Goal: Transaction & Acquisition: Purchase product/service

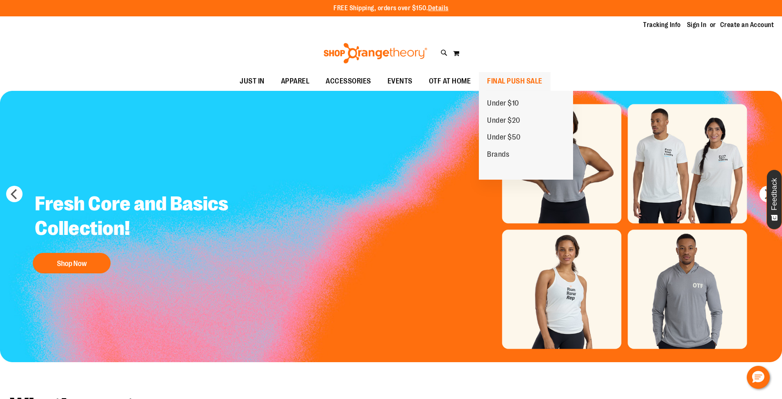
click at [511, 77] on span "FINAL PUSH SALE" at bounding box center [514, 81] width 55 height 18
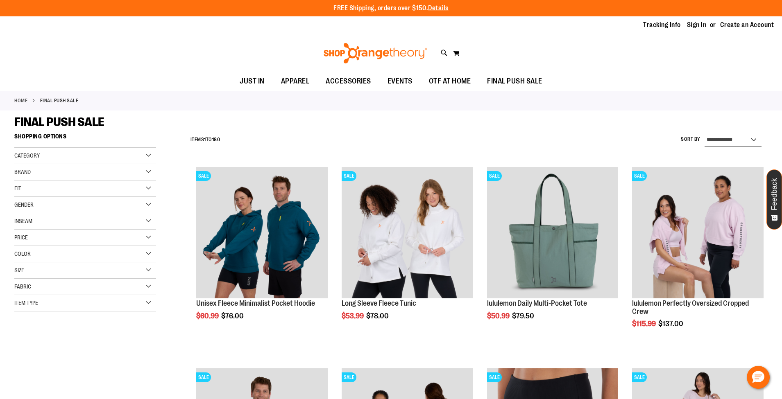
select select "*********"
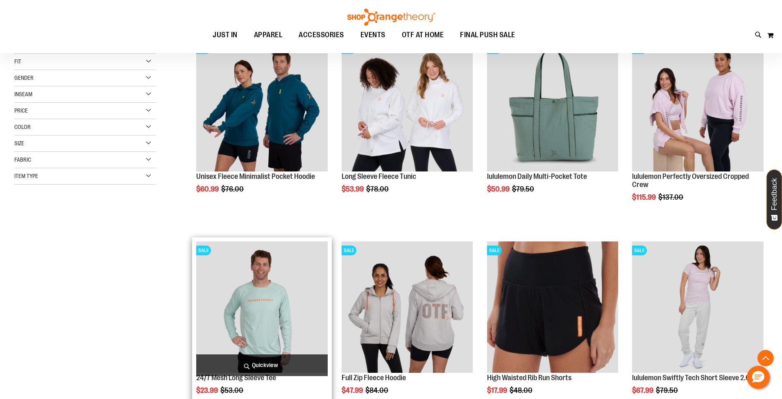
scroll to position [129, 0]
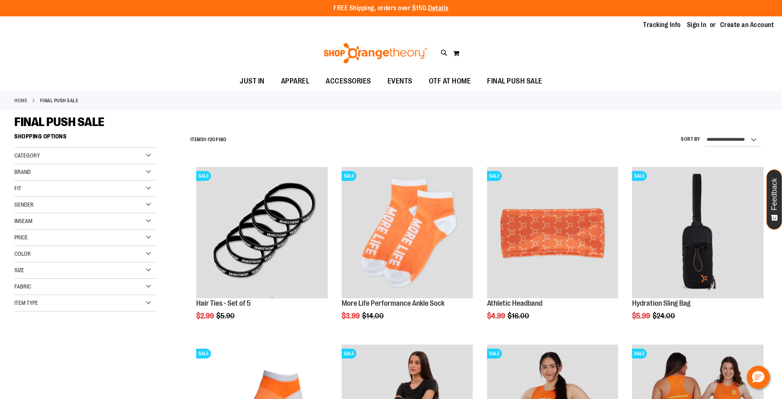
click at [28, 265] on div "Size" at bounding box center [85, 270] width 142 height 16
click at [36, 288] on div "S" at bounding box center [36, 291] width 12 height 12
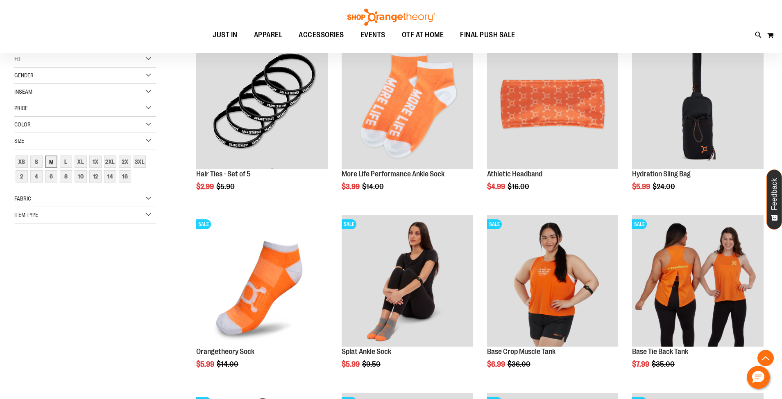
click at [51, 163] on div "M" at bounding box center [51, 162] width 12 height 12
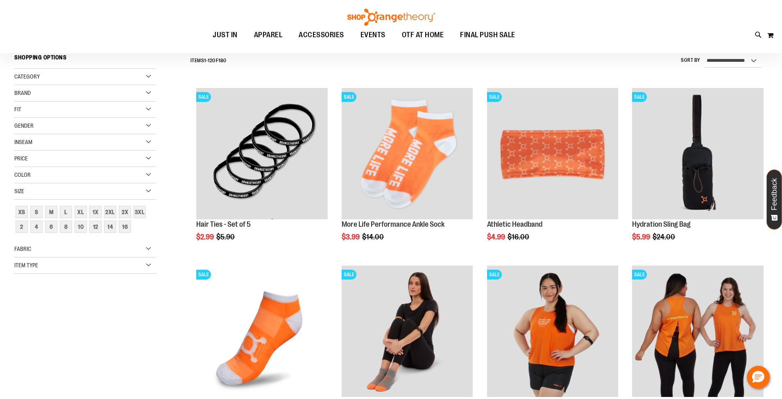
scroll to position [76, 0]
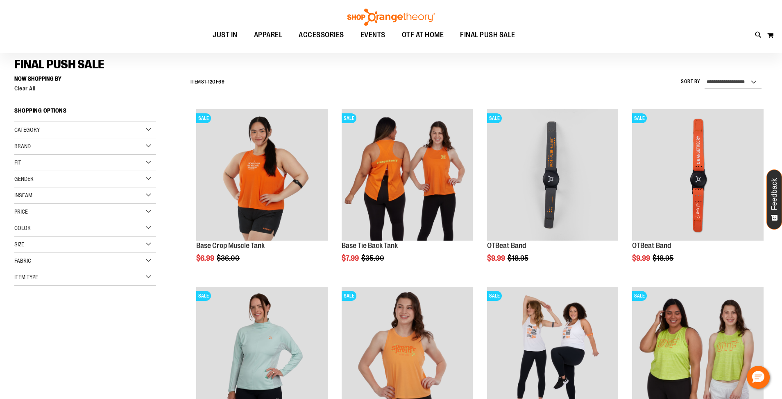
scroll to position [59, 0]
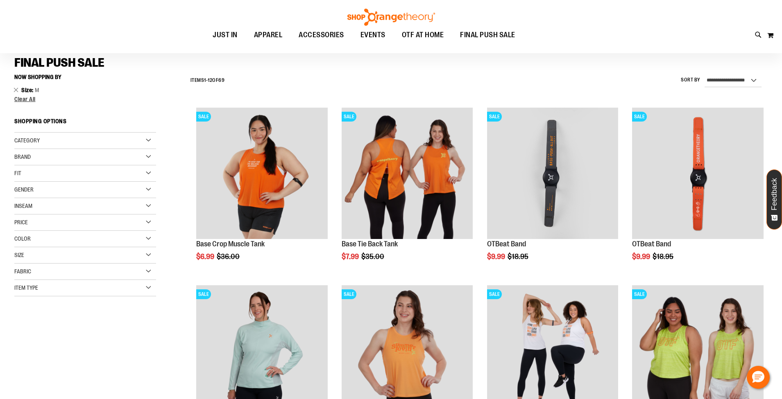
click at [29, 257] on div "Size" at bounding box center [85, 255] width 142 height 16
click at [39, 277] on div "S" at bounding box center [36, 276] width 12 height 12
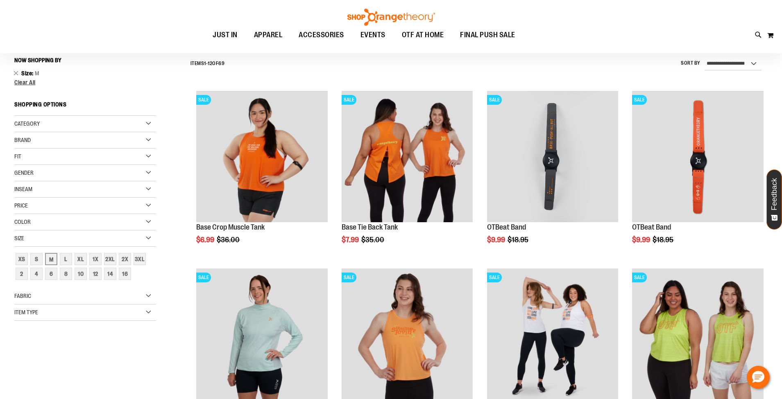
scroll to position [76, 0]
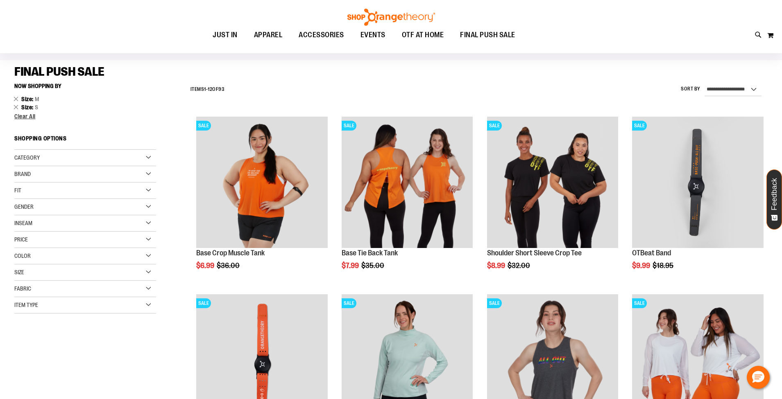
scroll to position [49, 0]
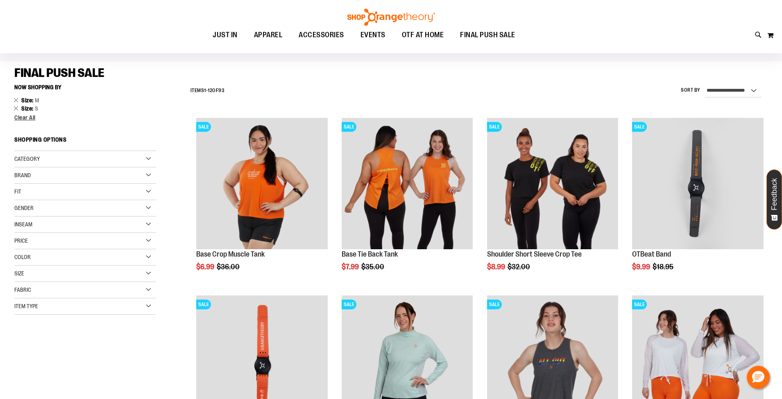
click at [25, 209] on span "Gender" at bounding box center [23, 208] width 19 height 7
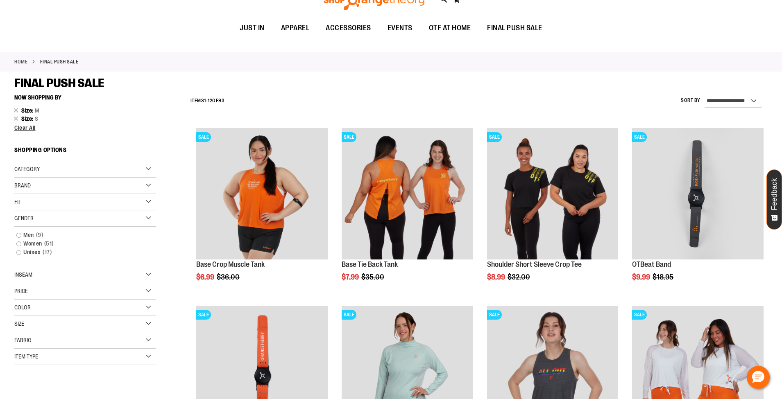
scroll to position [0, 0]
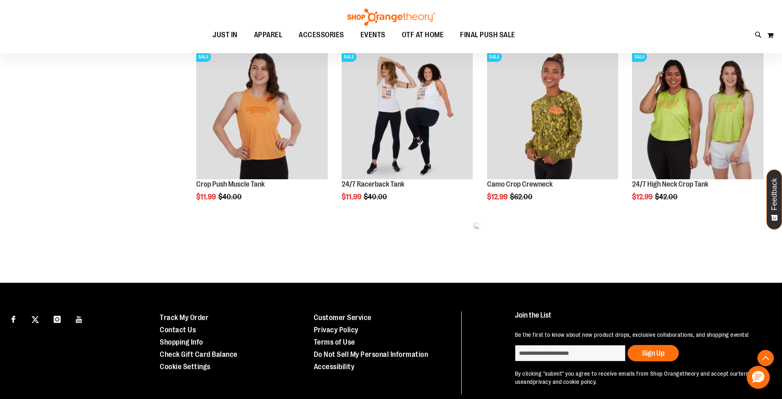
scroll to position [452, 0]
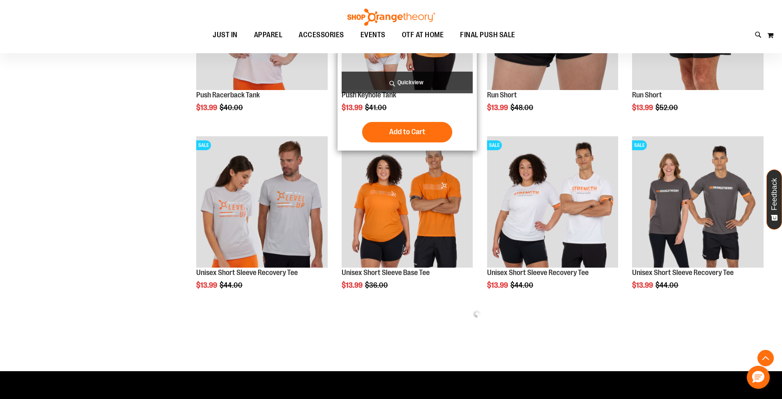
scroll to position [923, 0]
